Goal: Transaction & Acquisition: Obtain resource

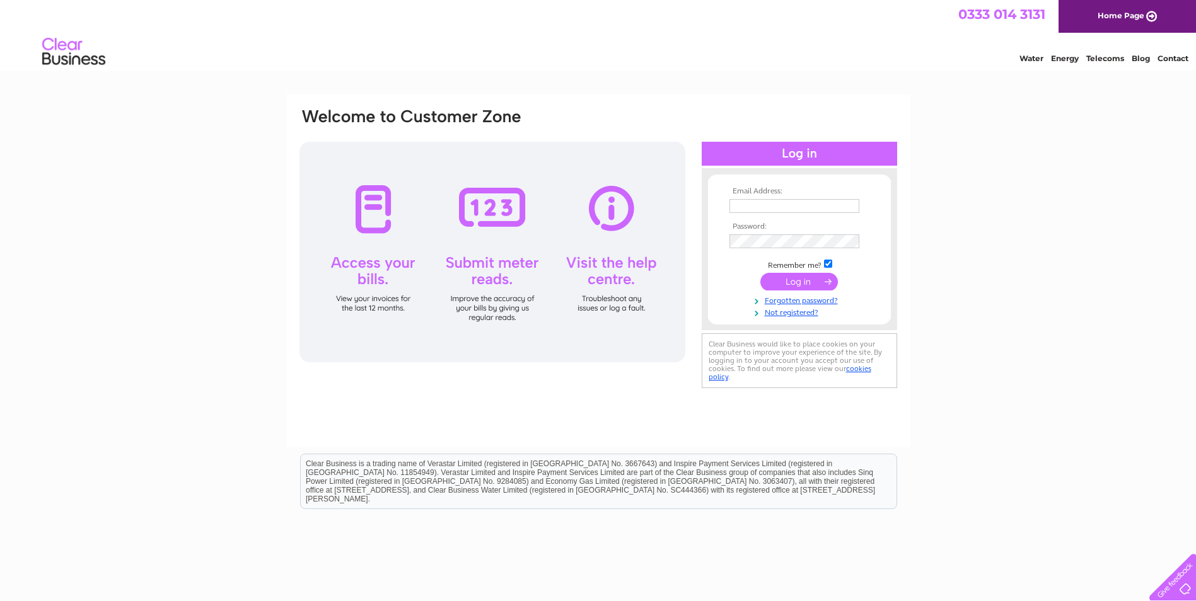
type input "[PERSON_NAME][EMAIL_ADDRESS][DOMAIN_NAME]"
click at [799, 285] on input "submit" at bounding box center [799, 282] width 78 height 18
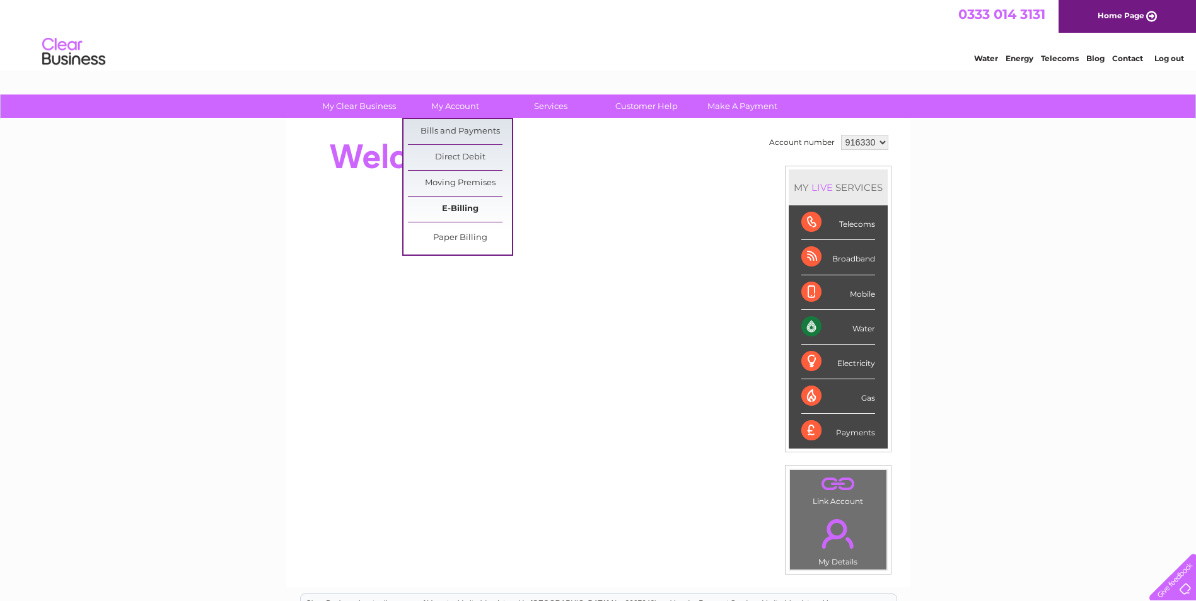
click at [470, 207] on link "E-Billing" at bounding box center [460, 209] width 104 height 25
click at [469, 134] on link "Bills and Payments" at bounding box center [460, 131] width 104 height 25
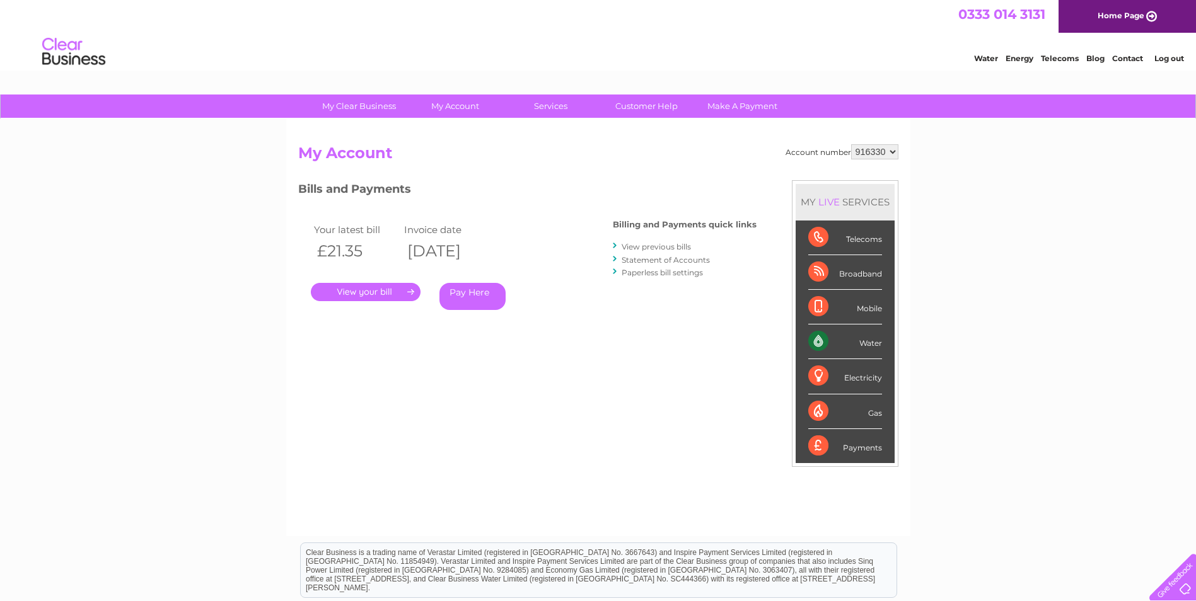
click at [675, 247] on link "View previous bills" at bounding box center [656, 246] width 69 height 9
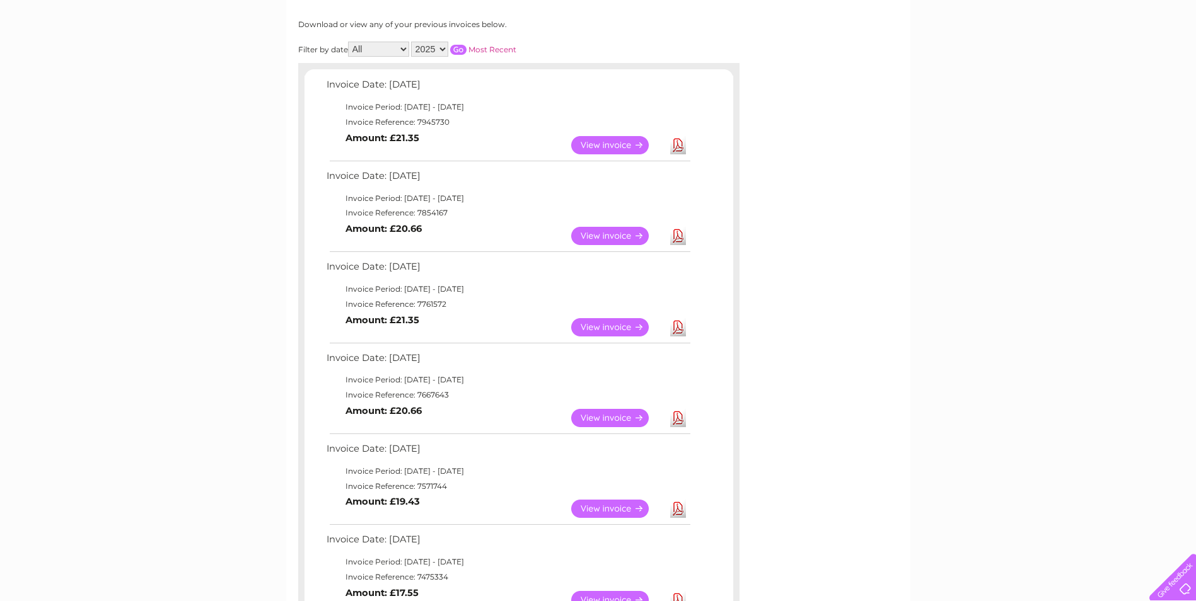
scroll to position [161, 0]
click at [612, 421] on link "View" at bounding box center [617, 418] width 93 height 18
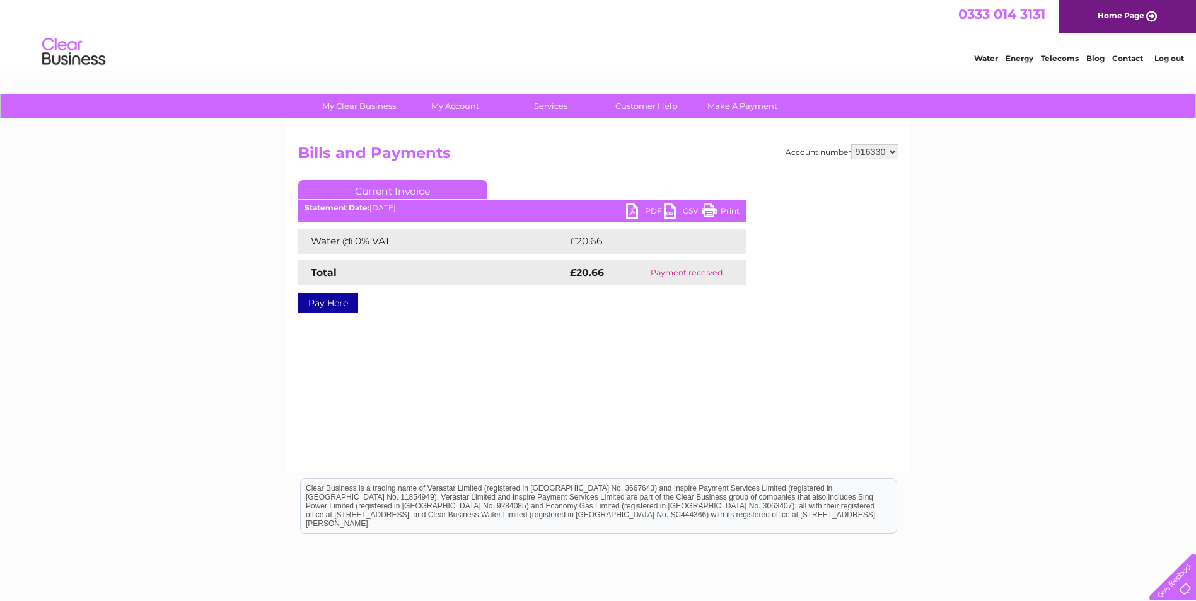
click at [648, 209] on link "PDF" at bounding box center [645, 213] width 38 height 18
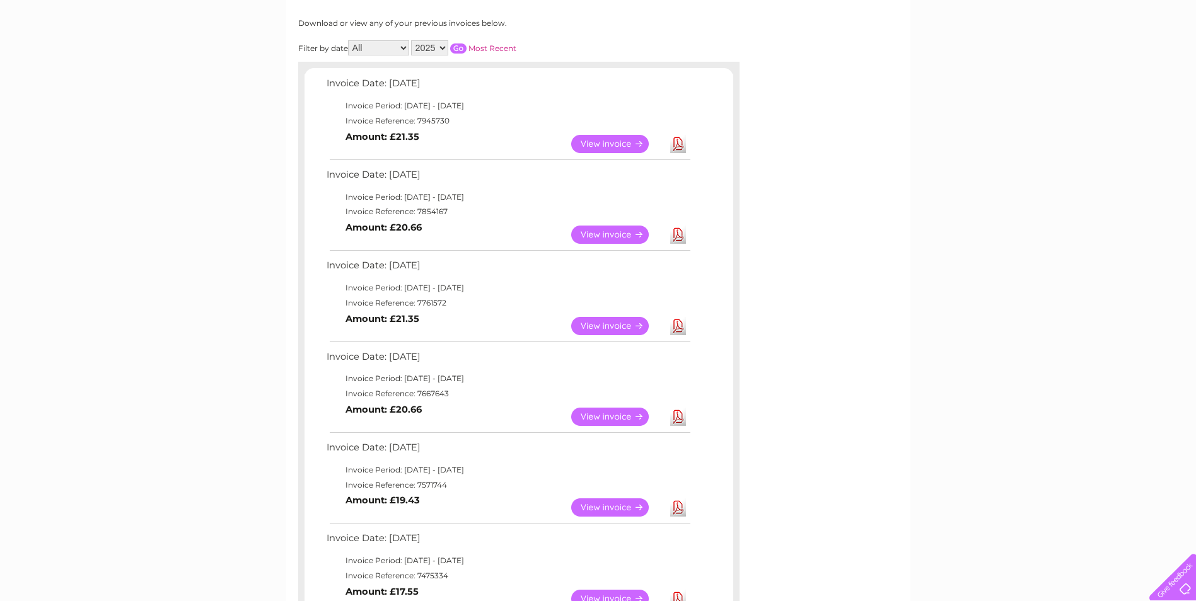
click at [678, 328] on link "Download" at bounding box center [678, 326] width 16 height 18
click at [679, 233] on link "Download" at bounding box center [678, 235] width 16 height 18
